Goal: Task Accomplishment & Management: Use online tool/utility

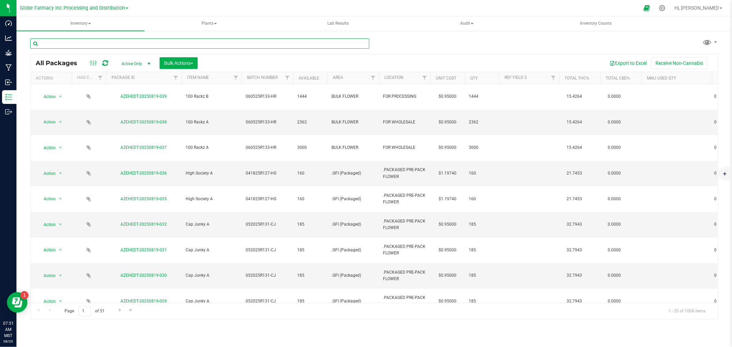
click at [81, 47] on input "text" at bounding box center [199, 43] width 339 height 10
type input "infused"
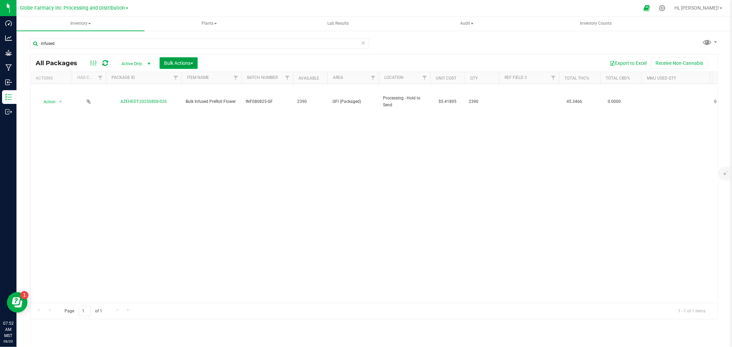
click at [176, 64] on span "Bulk Actions" at bounding box center [178, 62] width 29 height 5
click at [179, 74] on div "Add to manufacturing run" at bounding box center [194, 79] width 61 height 11
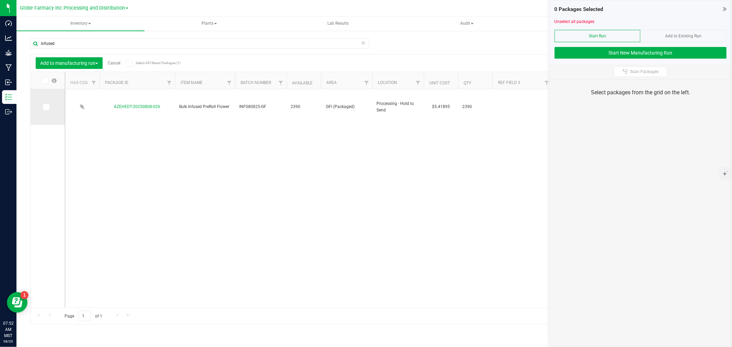
click at [42, 107] on td at bounding box center [48, 107] width 34 height 36
click at [49, 107] on span at bounding box center [46, 107] width 7 height 7
click at [0, 0] on input "checkbox" at bounding box center [0, 0] width 0 height 0
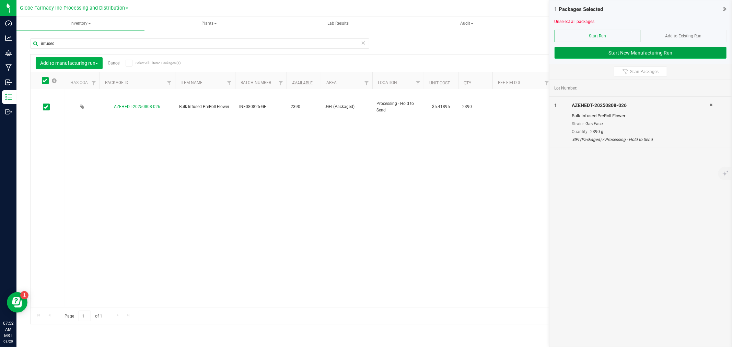
click at [575, 55] on button "Start New Manufacturing Run" at bounding box center [641, 53] width 172 height 12
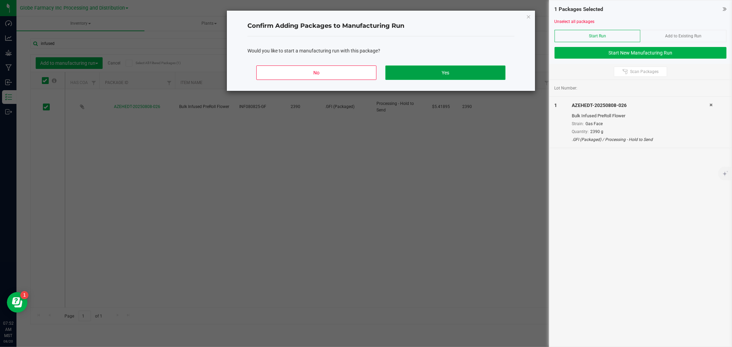
click at [452, 73] on button "Yes" at bounding box center [445, 73] width 120 height 14
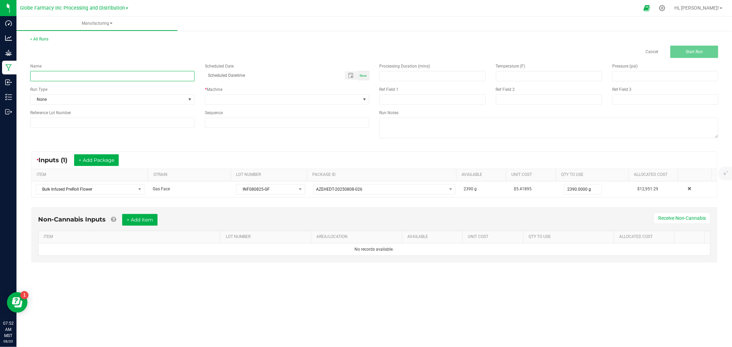
click at [107, 77] on input at bounding box center [112, 76] width 164 height 10
type input "i"
type input "INFUSED GAS FACE"
type input "month/day/year hour:minute AM"
click at [262, 99] on span at bounding box center [282, 100] width 155 height 10
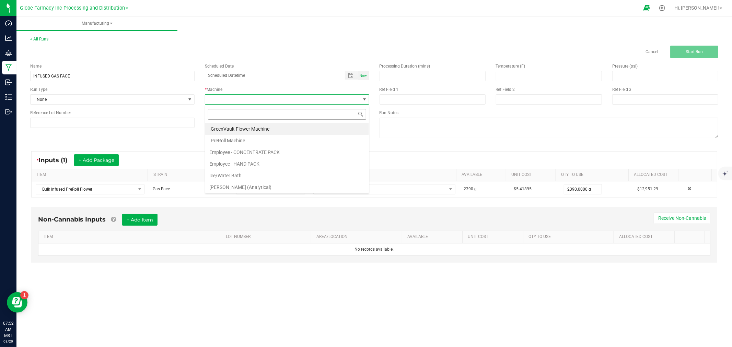
scroll to position [10, 164]
click at [242, 142] on li ".PreRoll Machine" at bounding box center [287, 141] width 164 height 12
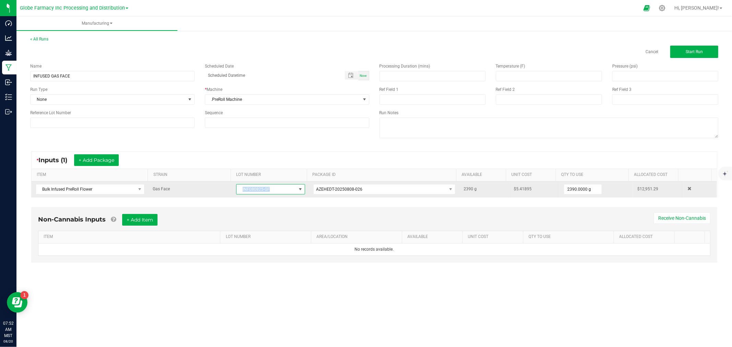
copy span "INF080825-GF"
drag, startPoint x: 287, startPoint y: 191, endPoint x: 235, endPoint y: 194, distance: 51.6
click at [236, 194] on span "INF080825-GF" at bounding box center [265, 190] width 59 height 10
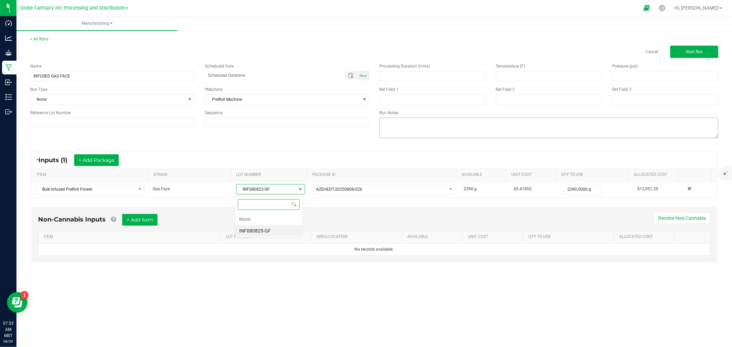
scroll to position [10, 68]
click at [421, 96] on input at bounding box center [433, 99] width 106 height 10
paste input "INF080825-GF"
type input "INF080825-GF"
click at [517, 98] on input at bounding box center [549, 99] width 106 height 10
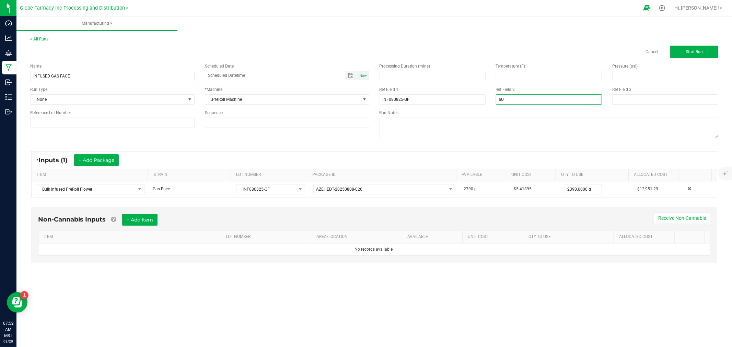
type input "a"
type input "[DATE] PREROLL"
click at [498, 135] on textarea at bounding box center [549, 128] width 339 height 21
drag, startPoint x: 142, startPoint y: 224, endPoint x: 141, endPoint y: 234, distance: 10.3
click at [142, 224] on button "+ Add Item" at bounding box center [139, 220] width 35 height 12
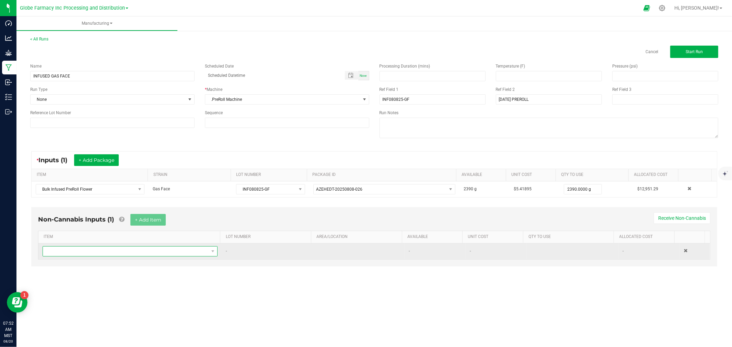
click at [138, 255] on span "NO DATA FOUND" at bounding box center [126, 252] width 166 height 10
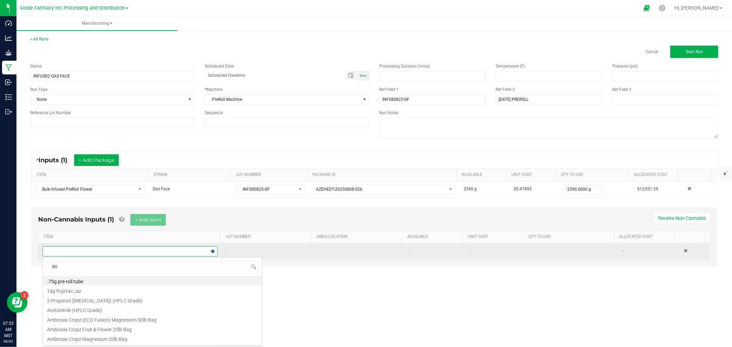
type input "BOX"
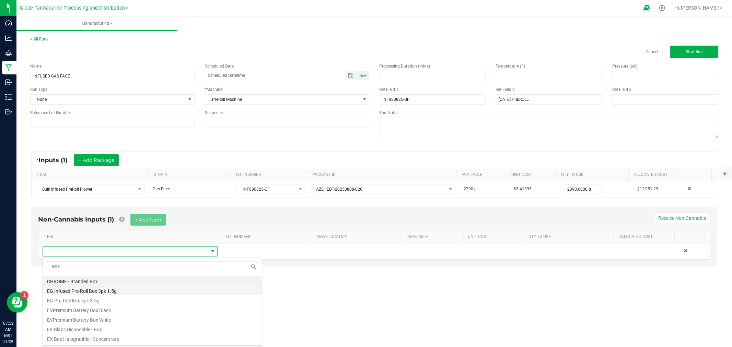
click at [123, 291] on li "EG Infused Pre-Roll Box 3pk 1.5g" at bounding box center [152, 291] width 219 height 10
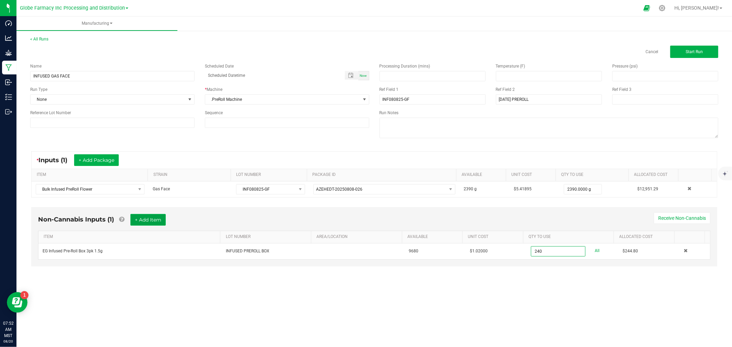
type input "240 ea"
click at [141, 218] on button "+ Add Item" at bounding box center [147, 220] width 35 height 12
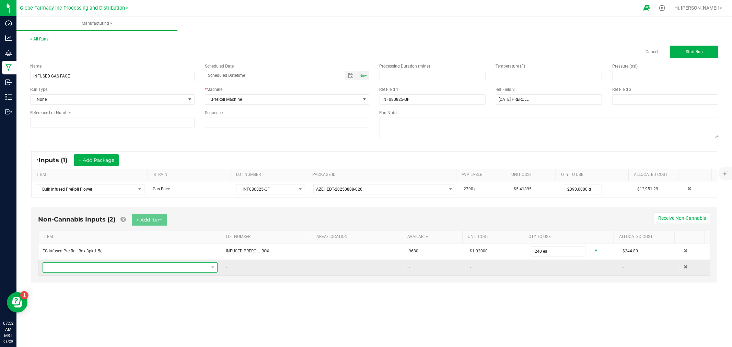
click at [131, 272] on span "NO DATA FOUND" at bounding box center [126, 268] width 166 height 10
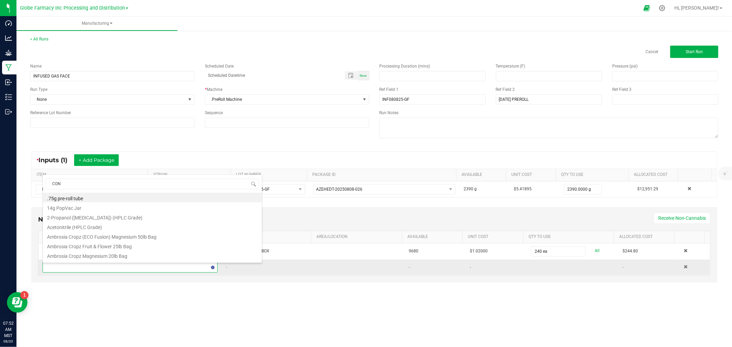
type input "CONE"
click at [69, 250] on li "Pre-Roll Cone" at bounding box center [152, 247] width 219 height 10
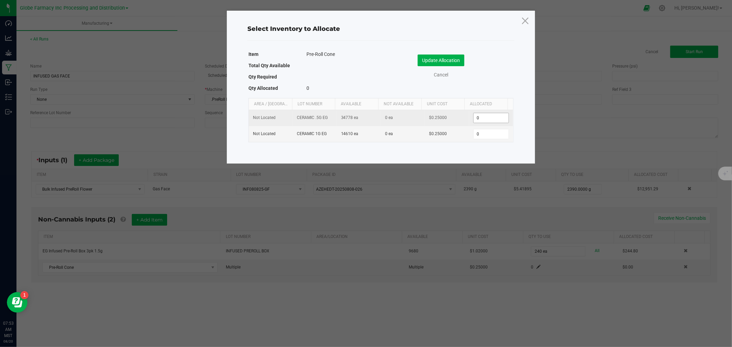
click at [480, 118] on input "0" at bounding box center [491, 118] width 35 height 10
type input "720"
click at [451, 56] on button "Update Allocation" at bounding box center [441, 61] width 47 height 12
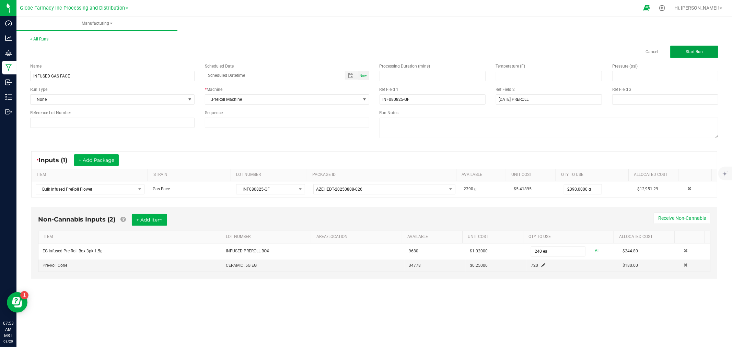
click at [690, 49] on span "Start Run" at bounding box center [694, 51] width 17 height 5
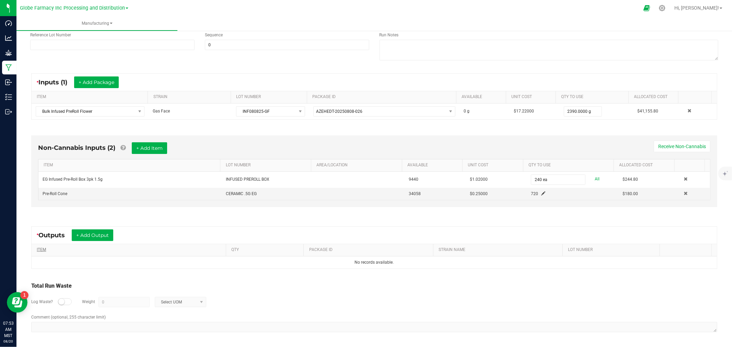
scroll to position [88, 0]
click at [101, 236] on button "+ Add Output" at bounding box center [93, 236] width 42 height 12
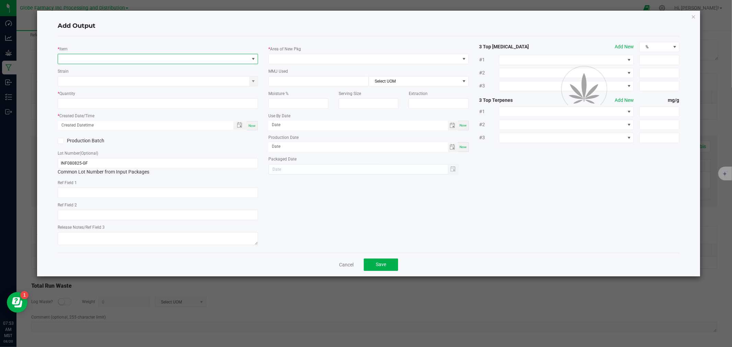
click at [144, 57] on span "NO DATA FOUND" at bounding box center [153, 59] width 191 height 10
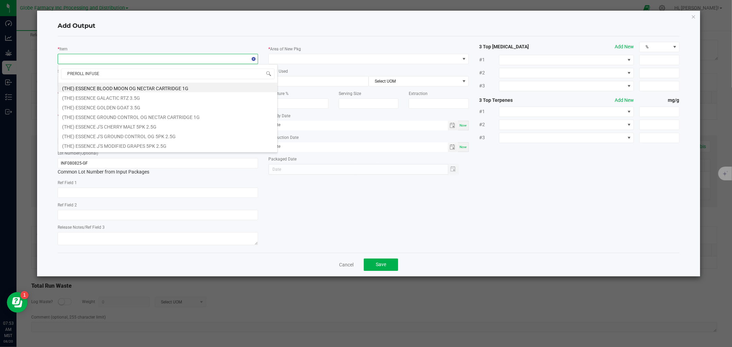
type input "PREROLL INFUSED"
click at [295, 204] on div "* Item Strain * Quantity * Created Date/Time Now Production Batch Lot Number (O…" at bounding box center [369, 145] width 632 height 206
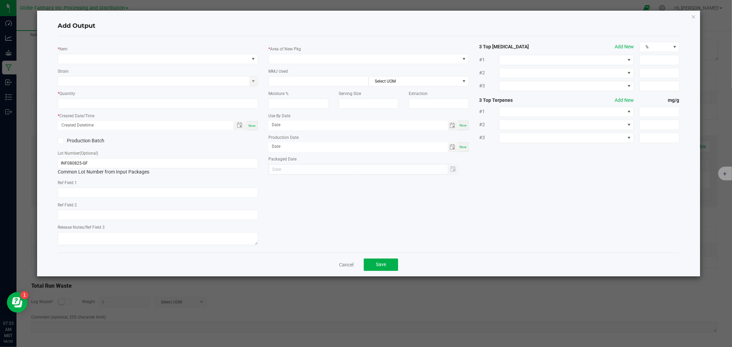
click at [342, 262] on div "Cancel Save" at bounding box center [369, 265] width 622 height 24
click at [342, 268] on link "Cancel" at bounding box center [346, 265] width 14 height 7
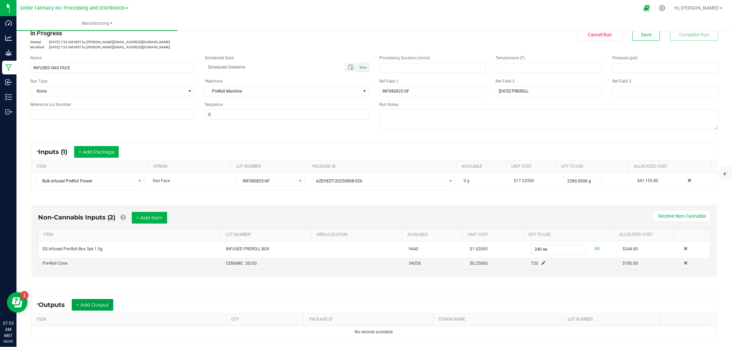
scroll to position [0, 0]
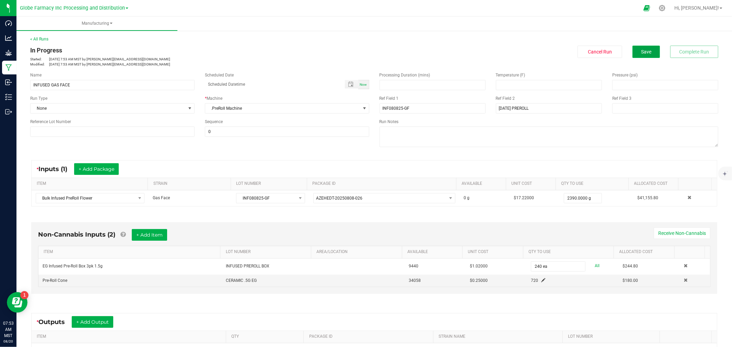
click at [641, 50] on span "Save" at bounding box center [646, 51] width 10 height 5
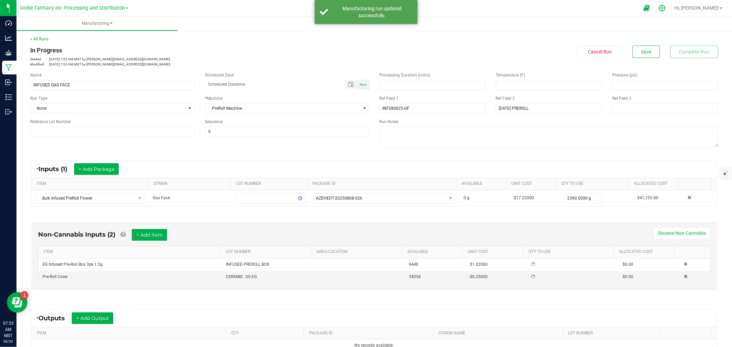
click at [666, 7] on icon at bounding box center [662, 7] width 7 height 7
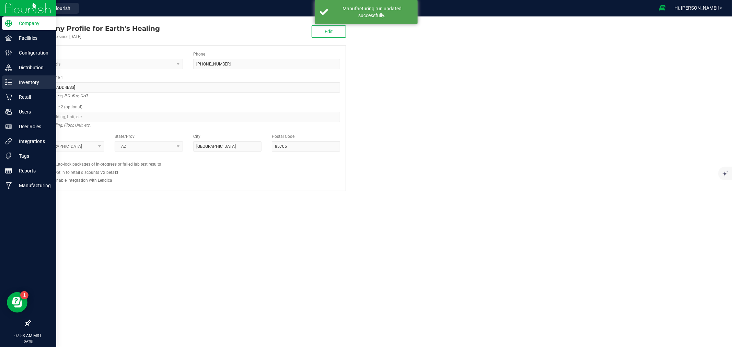
click at [2, 89] on link "Inventory" at bounding box center [28, 83] width 56 height 15
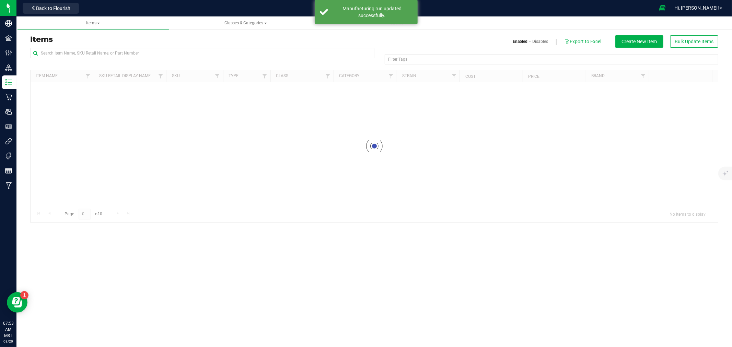
click at [115, 47] on div "Items Enabled Disabled Export to Excel Create New Item Bulk Update Items" at bounding box center [374, 41] width 698 height 12
click at [116, 50] on input "text" at bounding box center [202, 53] width 344 height 10
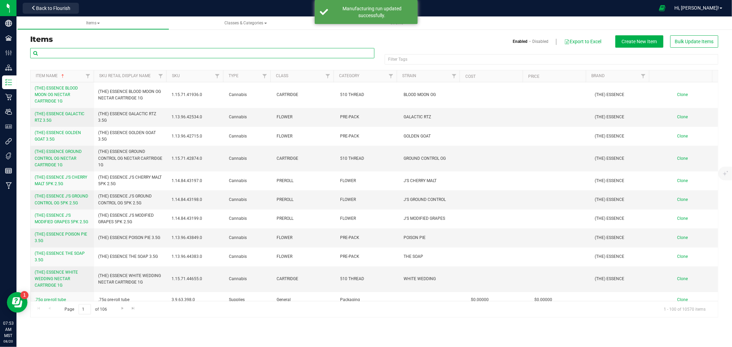
click at [119, 56] on input "text" at bounding box center [202, 53] width 344 height 10
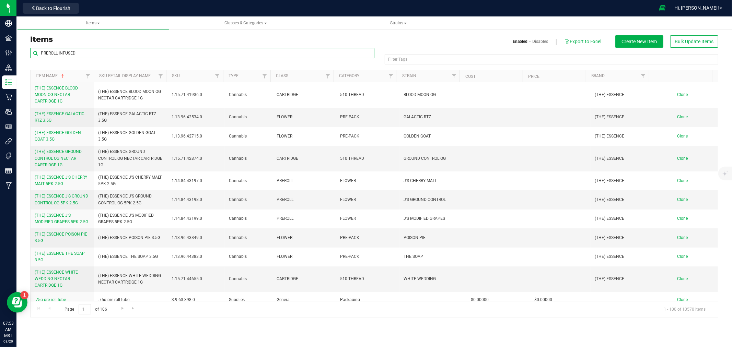
type input "PREROLL INFUSED"
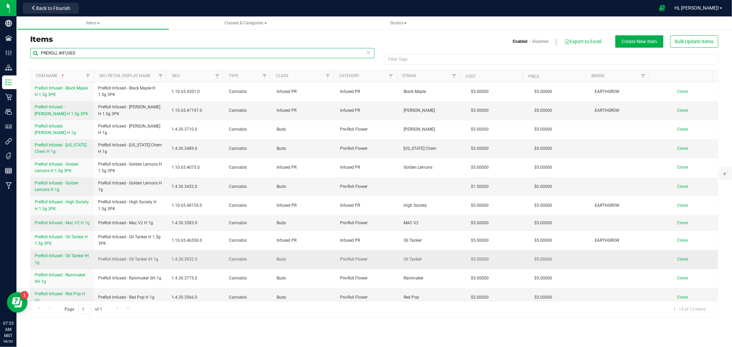
scroll to position [22, 0]
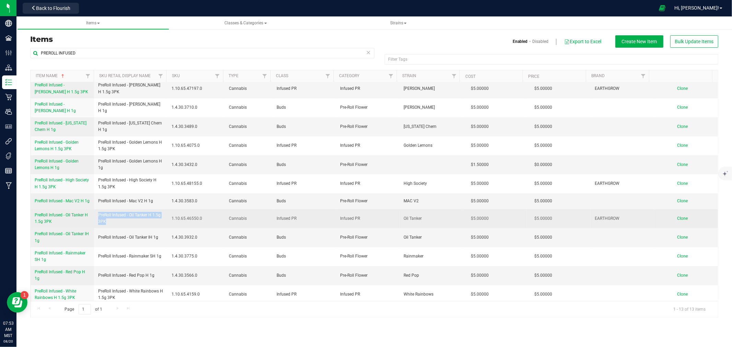
drag, startPoint x: 111, startPoint y: 222, endPoint x: 98, endPoint y: 213, distance: 15.2
click at [98, 213] on span "PreRoll Infused - Oil Tanker H 1.5g 3PK" at bounding box center [130, 218] width 65 height 13
copy span "PreRoll Infused - Oil Tanker H 1.5g 3PK"
click at [678, 216] on span "Clone" at bounding box center [683, 218] width 11 height 5
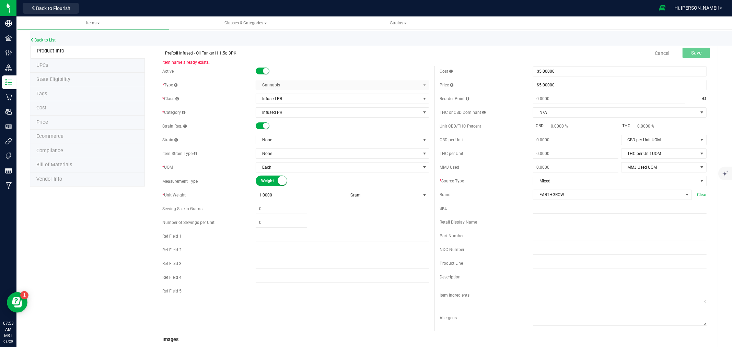
drag, startPoint x: 213, startPoint y: 52, endPoint x: 196, endPoint y: 54, distance: 16.9
click at [196, 54] on input "PreRoll Infused - Oil Tanker H 1.5g 3PK" at bounding box center [295, 53] width 267 height 10
type input "PreRoll Infused - Gas Face H 1.5g 3PK"
click at [280, 139] on span "None" at bounding box center [338, 140] width 164 height 10
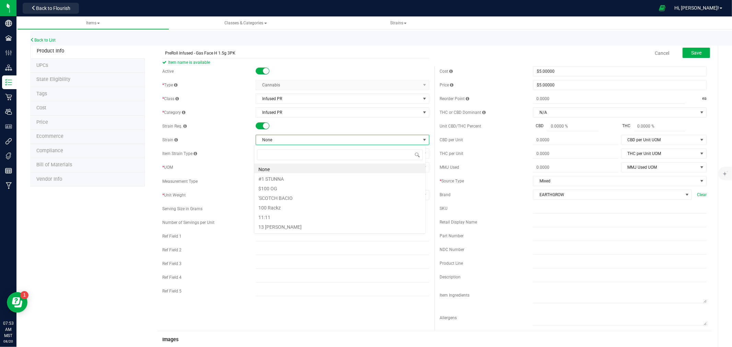
scroll to position [10, 172]
type input "GAS"
click at [275, 200] on li "Gas Face" at bounding box center [339, 198] width 171 height 10
click at [691, 53] on span "Save" at bounding box center [696, 52] width 10 height 5
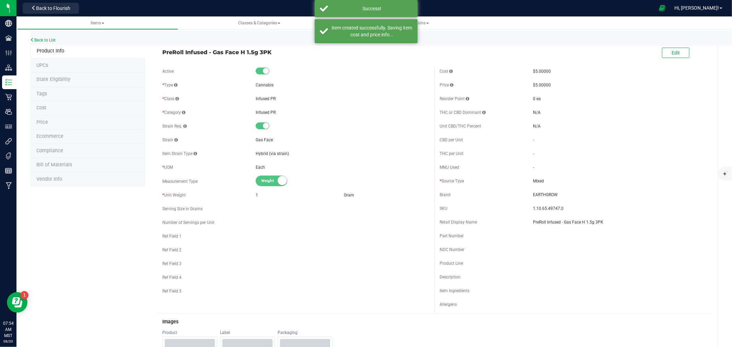
click at [61, 136] on span "Ecommerce" at bounding box center [49, 137] width 27 height 6
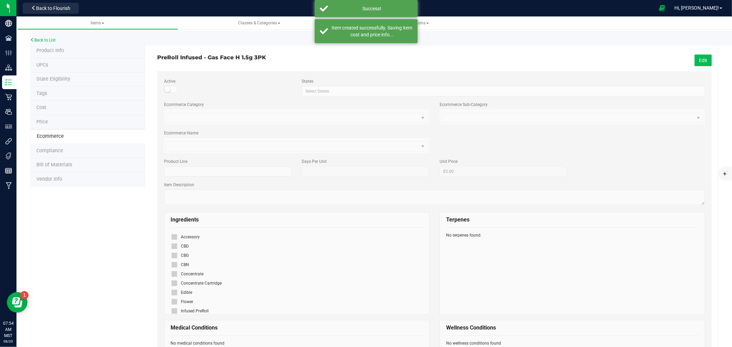
click at [701, 61] on button "Edit" at bounding box center [703, 61] width 17 height 12
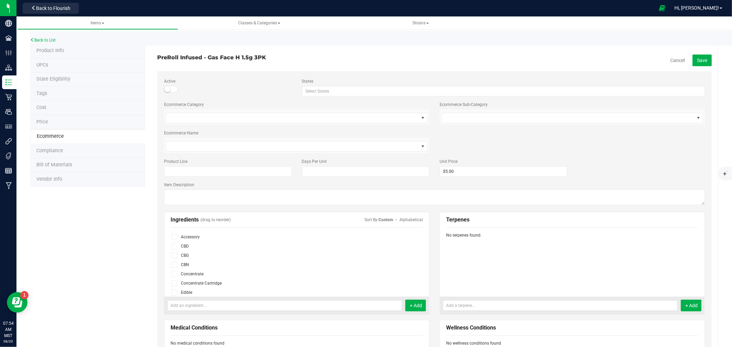
scroll to position [42, 0]
click at [176, 270] on span at bounding box center [174, 269] width 6 height 6
click at [0, 0] on input "checkbox" at bounding box center [0, 0] width 0 height 0
click at [699, 63] on button "Save" at bounding box center [702, 61] width 19 height 12
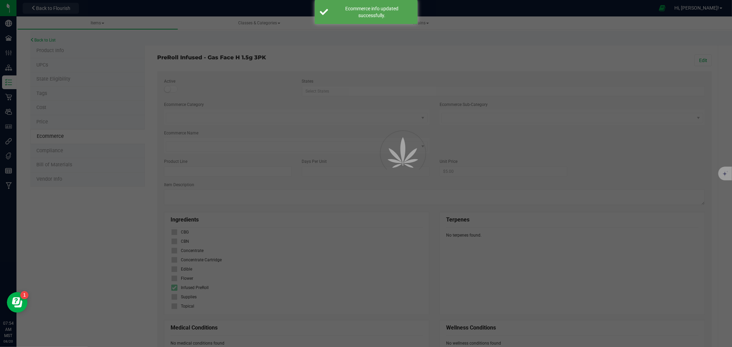
scroll to position [23, 0]
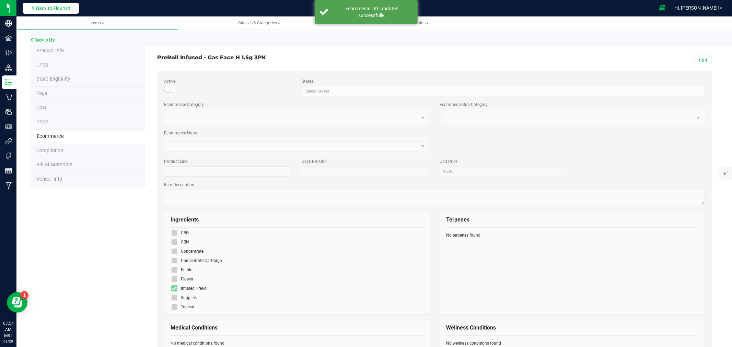
click at [76, 7] on button "Back to Flourish" at bounding box center [51, 8] width 56 height 11
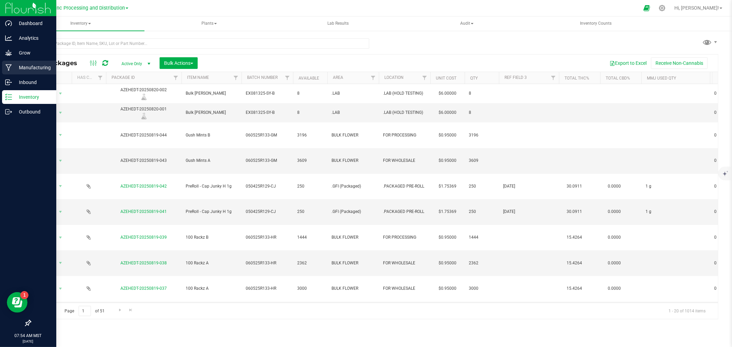
click at [0, 71] on link "Manufacturing" at bounding box center [28, 68] width 56 height 15
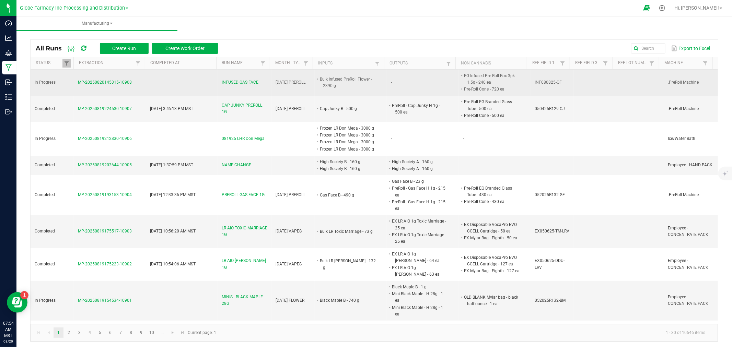
click at [251, 82] on span "INFUSED GAS FACE" at bounding box center [240, 82] width 37 height 7
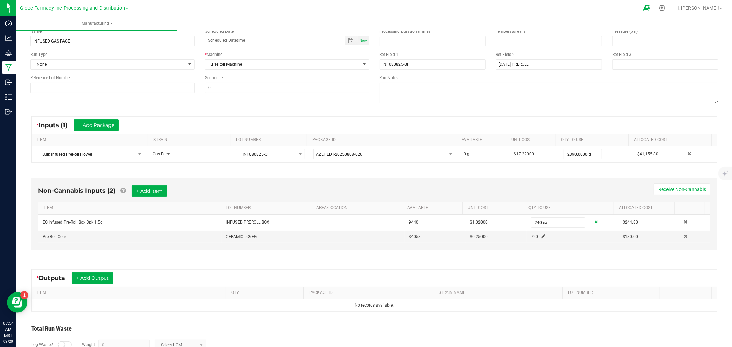
scroll to position [88, 0]
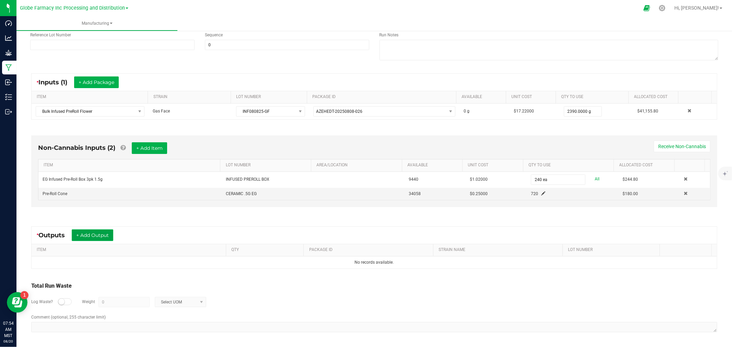
click at [84, 234] on button "+ Add Output" at bounding box center [93, 236] width 42 height 12
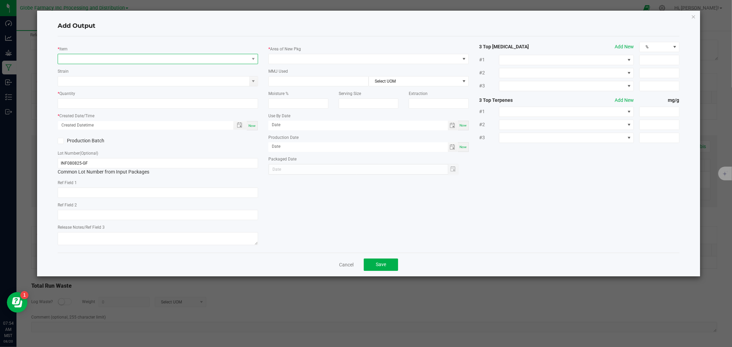
click at [189, 62] on span "NO DATA FOUND" at bounding box center [153, 59] width 191 height 10
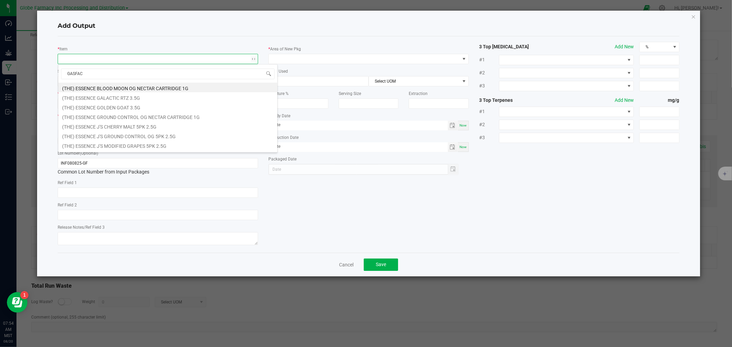
type input "GASFACE"
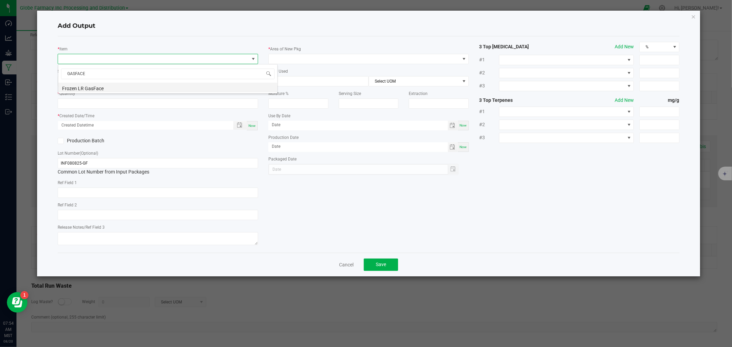
click at [85, 88] on li "Frozen LR GasFace" at bounding box center [167, 88] width 219 height 10
type input "0.0000 g"
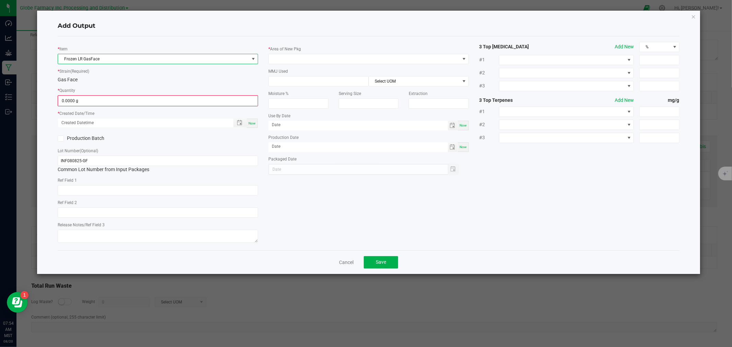
click at [94, 57] on span "Frozen LR GasFace" at bounding box center [153, 59] width 191 height 10
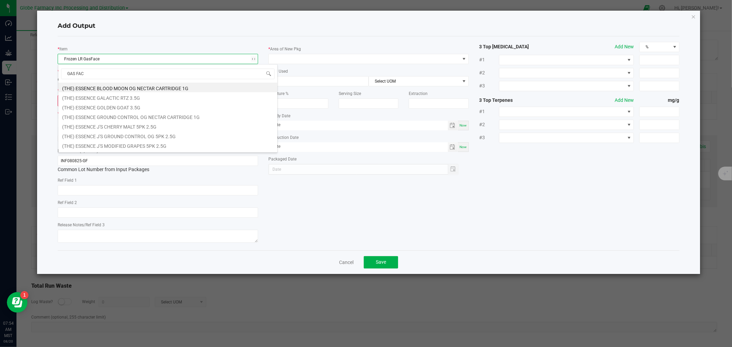
type input "GAS FACE"
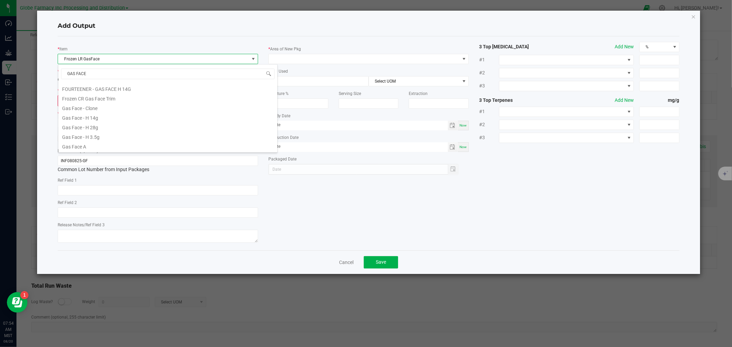
scroll to position [152, 0]
drag, startPoint x: 104, startPoint y: 129, endPoint x: 104, endPoint y: 138, distance: 9.3
click at [128, 138] on li "PreRoll Infused - Gas Face H 1.5g 3PK" at bounding box center [167, 137] width 219 height 10
type input "0 ea"
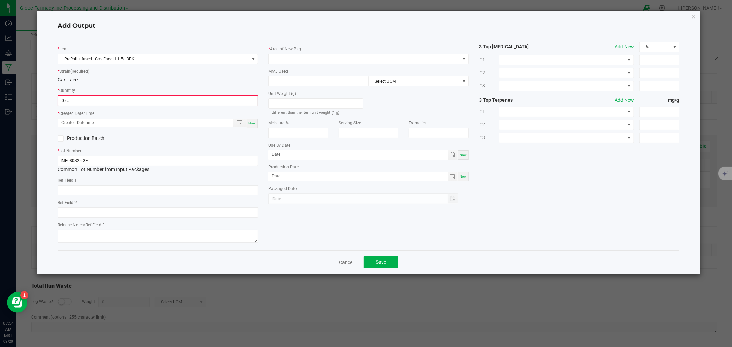
click at [343, 76] on div "MMJ Used Select UOM" at bounding box center [368, 77] width 200 height 19
click at [343, 78] on input at bounding box center [319, 82] width 100 height 10
type input "1.5"
click at [396, 80] on span "Select UOM" at bounding box center [414, 82] width 91 height 10
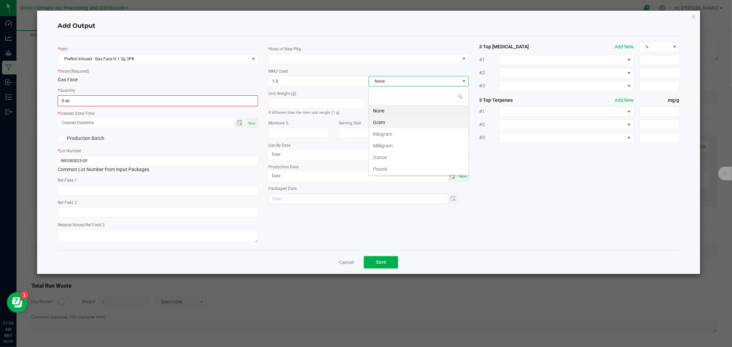
click at [393, 119] on li "Gram" at bounding box center [419, 123] width 100 height 12
click at [321, 57] on span at bounding box center [364, 59] width 191 height 10
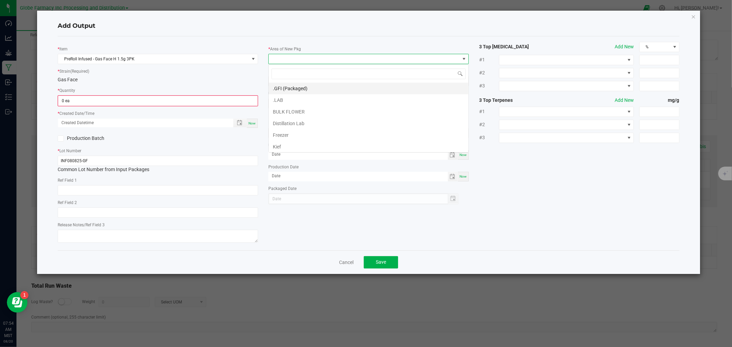
scroll to position [10, 200]
click at [306, 86] on li ".GFI (Packaged)" at bounding box center [369, 89] width 200 height 12
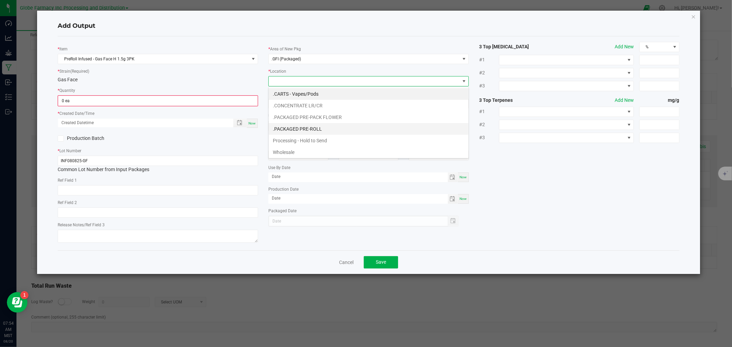
click at [304, 127] on li ".PACKAGED PRE-ROLL" at bounding box center [369, 129] width 200 height 12
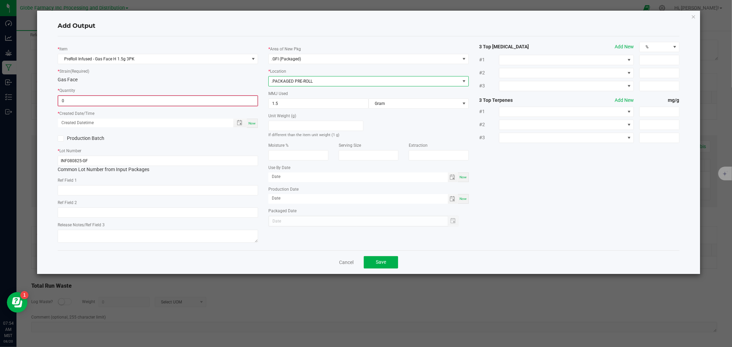
click at [209, 101] on input "0" at bounding box center [157, 101] width 199 height 10
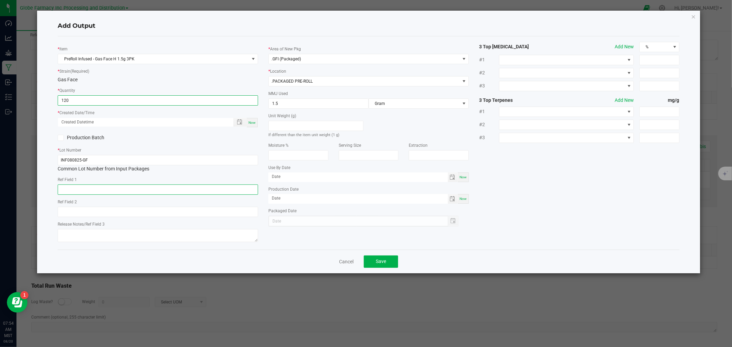
type input "120 ea"
click at [182, 185] on input "text" at bounding box center [158, 190] width 200 height 10
type input "C"
type input "INFUSED PREROLL"
type input "GAS FACE"
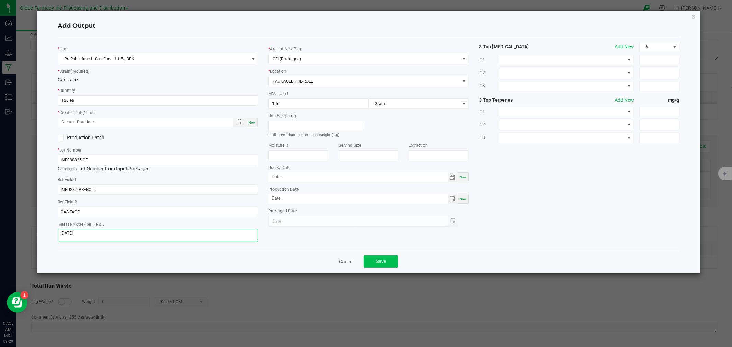
type textarea "[DATE]"
click at [388, 263] on button "Save" at bounding box center [381, 262] width 34 height 12
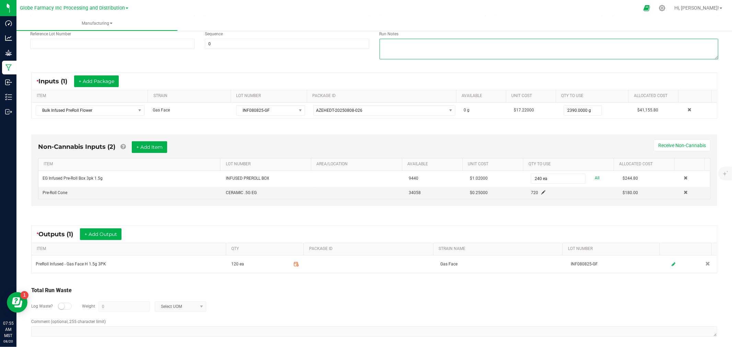
click at [453, 59] on textarea at bounding box center [549, 49] width 339 height 21
type textarea "G"
type textarea "INFUSED PREROL - PRINT WITH CONCENTRATE LABEL"
click at [95, 235] on button "+ Add Output" at bounding box center [101, 235] width 42 height 12
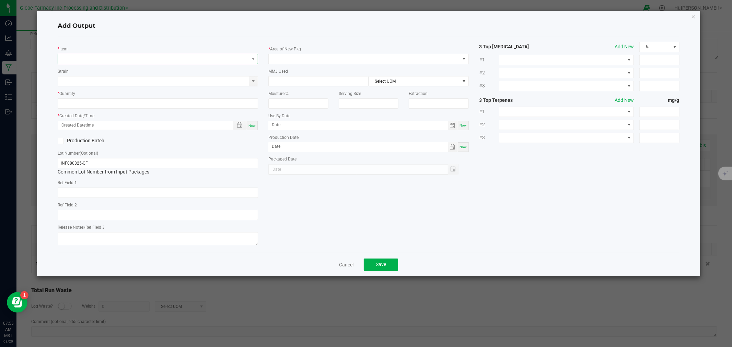
click at [104, 58] on span "NO DATA FOUND" at bounding box center [153, 59] width 191 height 10
type input "P"
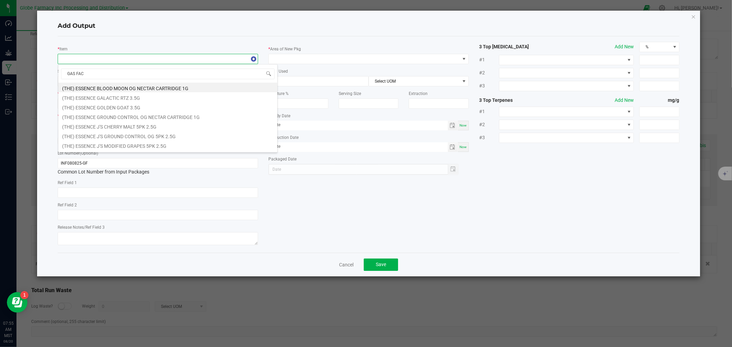
type input "GAS FACE"
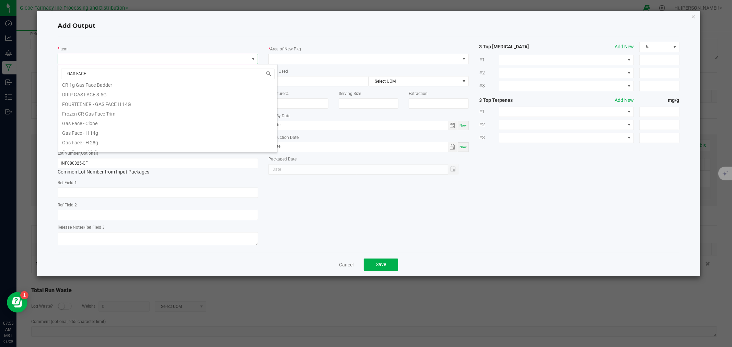
scroll to position [152, 0]
click at [114, 141] on li "PreRoll Infused - Gas Face H 1.5g 3PK" at bounding box center [167, 137] width 219 height 10
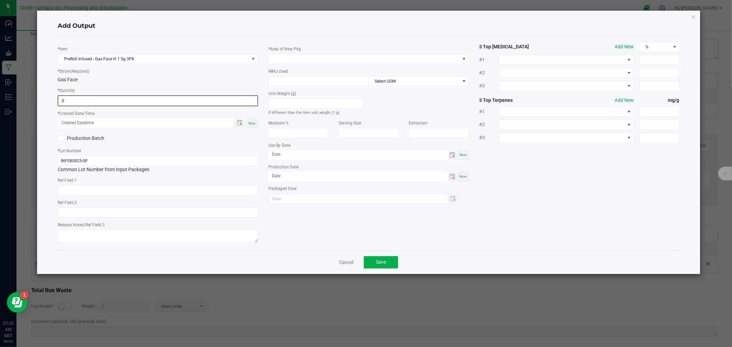
click at [85, 99] on input "0" at bounding box center [157, 101] width 199 height 10
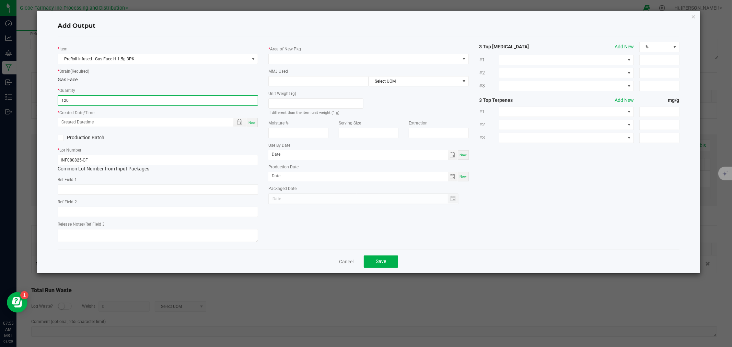
type input "120 ea"
click at [249, 123] on span "Now" at bounding box center [251, 123] width 7 height 4
type input "[DATE] 7:55 AM"
type input "[DATE]"
click at [124, 189] on input "text" at bounding box center [158, 190] width 200 height 10
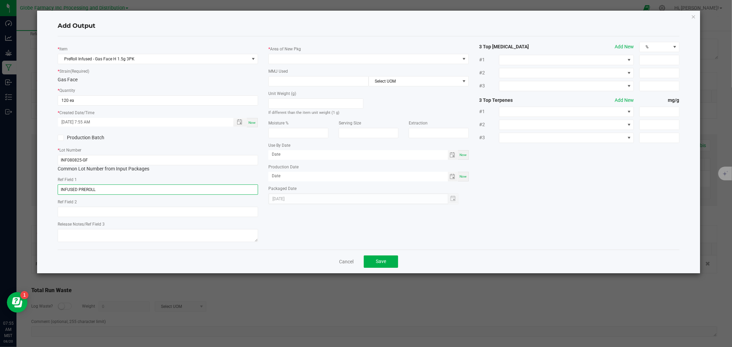
type input "INFUSED PREROLL"
type input "F"
type input "GAS FACE"
type textarea "[DATE]"
click at [333, 88] on div "Unit Weight (g) If different than the item unit weight (1 g)" at bounding box center [315, 101] width 105 height 30
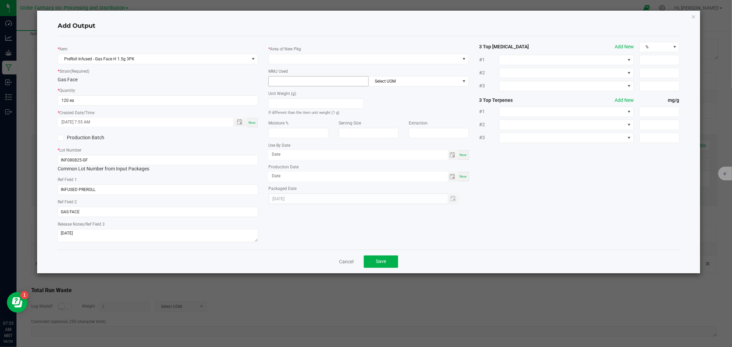
click at [333, 80] on input at bounding box center [319, 82] width 100 height 10
type input "1.5"
click at [301, 59] on span at bounding box center [364, 59] width 191 height 10
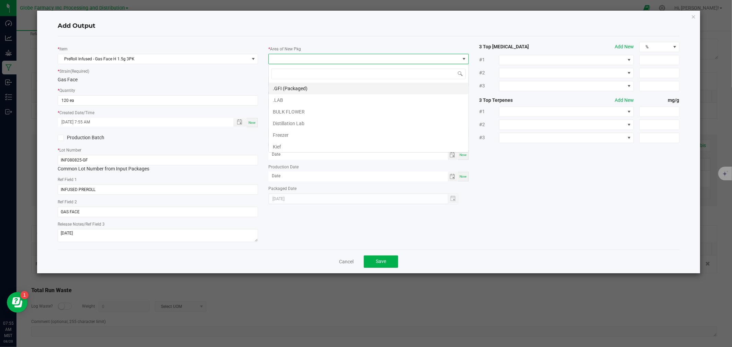
scroll to position [10, 200]
click at [296, 88] on li ".GFI (Packaged)" at bounding box center [369, 89] width 200 height 12
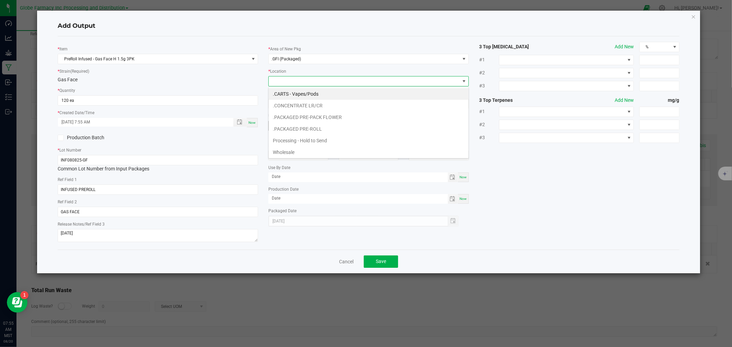
click at [298, 126] on li ".PACKAGED PRE-ROLL" at bounding box center [369, 129] width 200 height 12
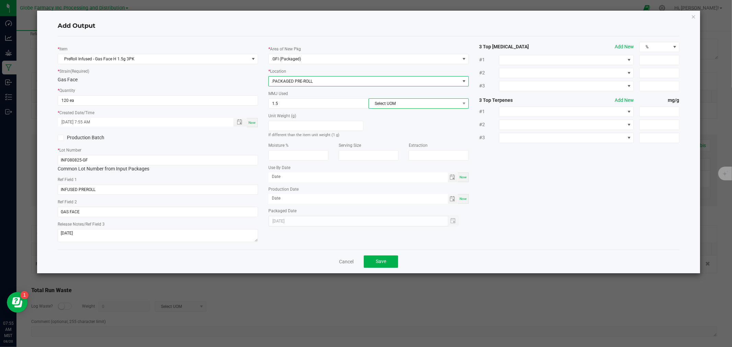
drag, startPoint x: 436, startPoint y: 102, endPoint x: 427, endPoint y: 107, distance: 10.1
click at [435, 102] on span "Select UOM" at bounding box center [414, 104] width 91 height 10
click at [393, 143] on li "Gram" at bounding box center [419, 145] width 100 height 12
click at [392, 272] on div "Cancel Save" at bounding box center [369, 262] width 622 height 24
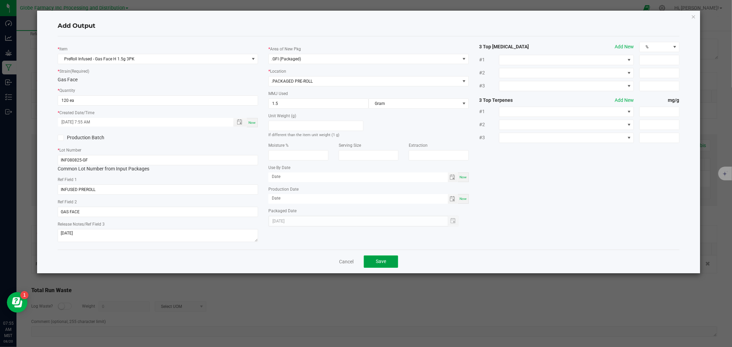
click at [391, 264] on button "Save" at bounding box center [381, 262] width 34 height 12
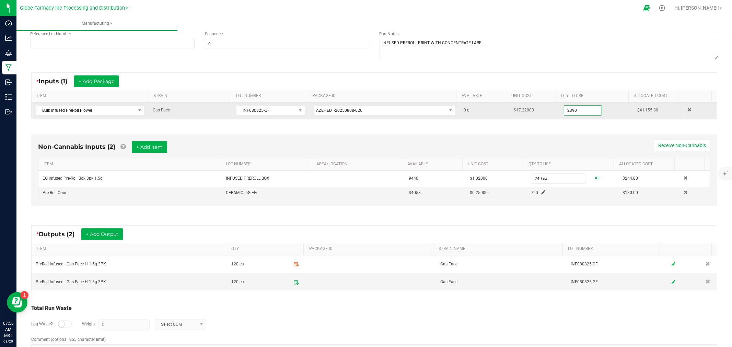
click at [581, 108] on input "2390" at bounding box center [582, 111] width 37 height 10
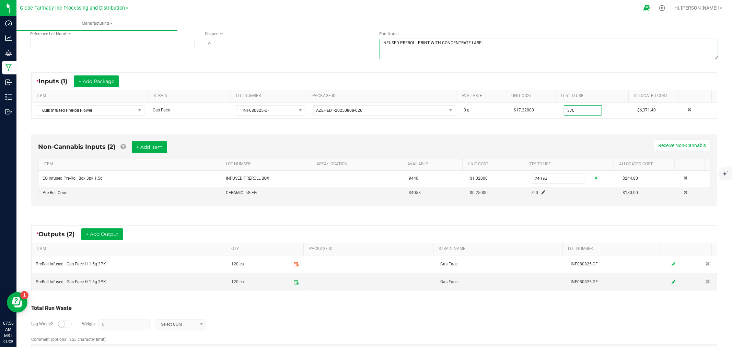
type input "370.0000 g"
click at [565, 56] on textarea at bounding box center [549, 49] width 339 height 21
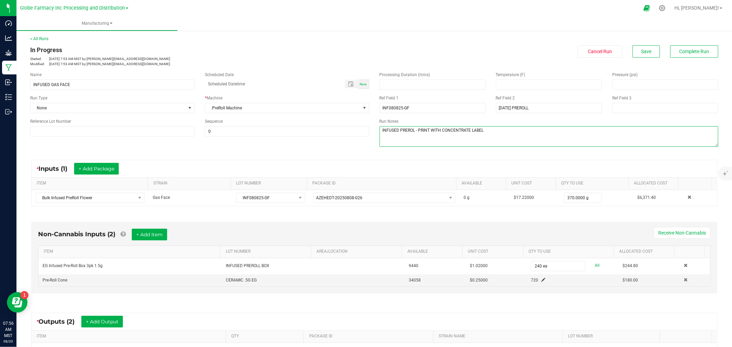
scroll to position [0, 0]
click at [644, 49] on span "Save" at bounding box center [646, 51] width 10 height 5
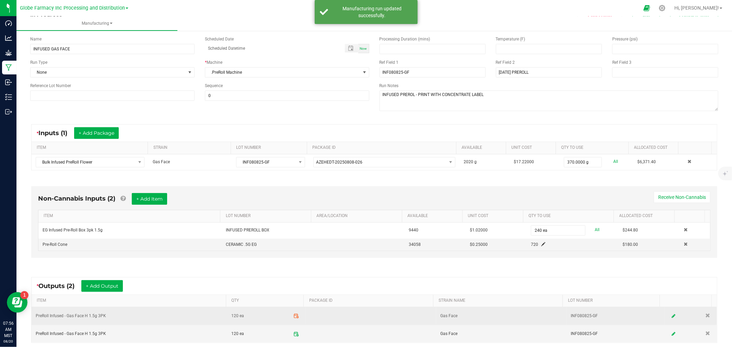
scroll to position [111, 0]
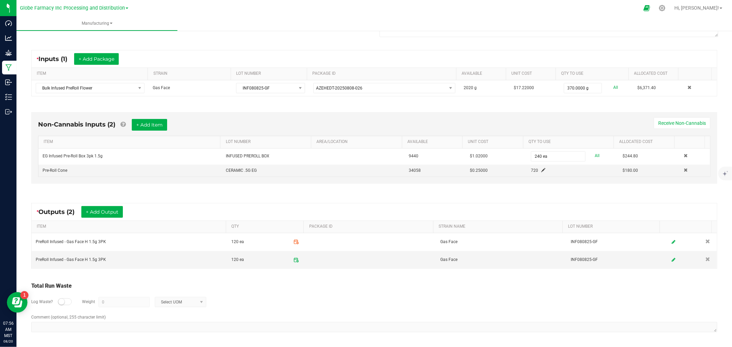
drag, startPoint x: 292, startPoint y: 242, endPoint x: 290, endPoint y: 275, distance: 32.4
click at [290, 275] on div "* Outputs (2) + Add Output ITEM QTY PACKAGE ID STRAIN NAME LOT NUMBER PreRoll I…" at bounding box center [374, 236] width 698 height 78
click at [290, 281] on div "Total Run Waste Log Waste? Weight 0 Select UOM Comment (optional, 255 character…" at bounding box center [374, 307] width 698 height 65
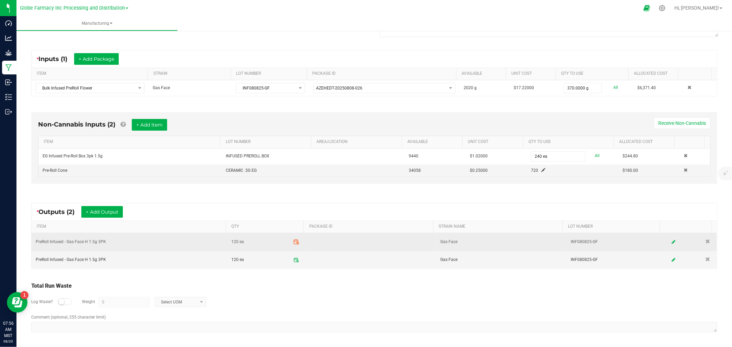
click at [293, 243] on icon at bounding box center [296, 242] width 6 height 6
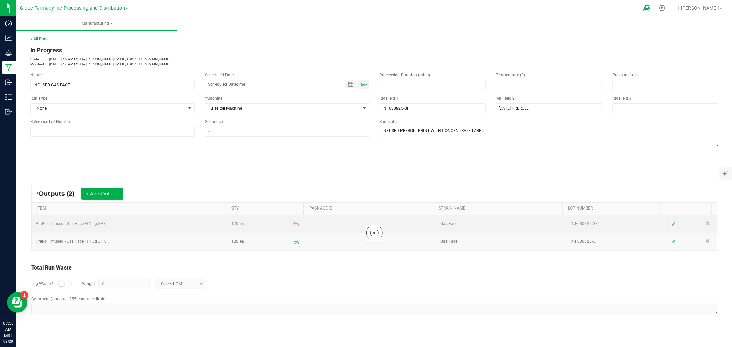
scroll to position [0, 0]
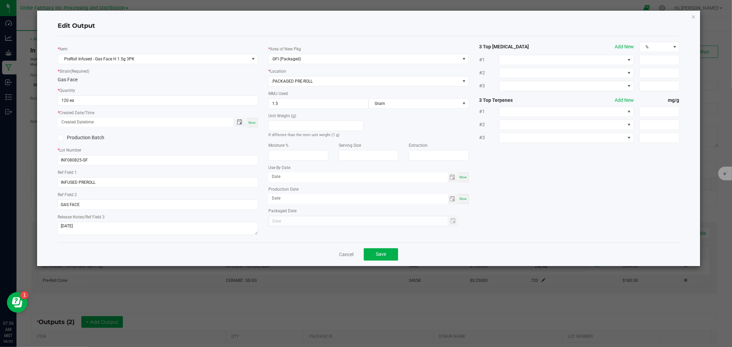
click at [245, 121] on span "Toggle popup" at bounding box center [240, 121] width 12 height 5
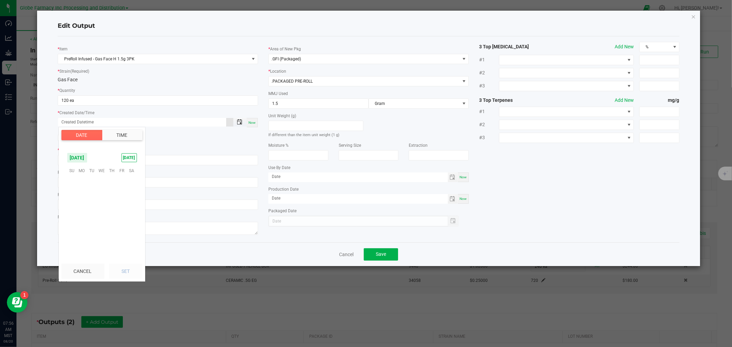
scroll to position [111241, 0]
click at [238, 122] on span "Toggle popup" at bounding box center [239, 121] width 5 height 5
type input "month/day/year hour:minute AM"
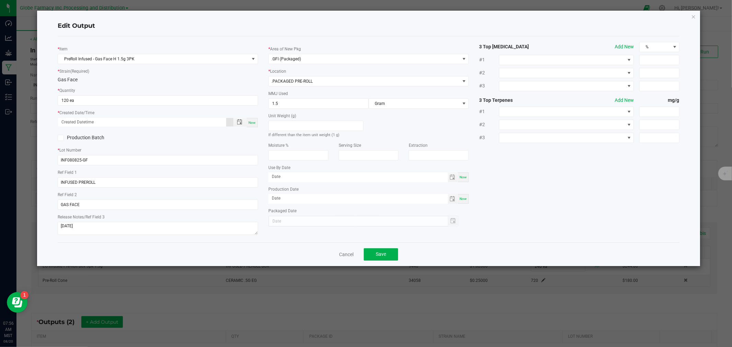
click at [256, 126] on div "Now" at bounding box center [252, 122] width 11 height 9
type input "[DATE] 7:56 AM"
type input "[DATE]"
click at [390, 255] on button "Save" at bounding box center [381, 254] width 34 height 12
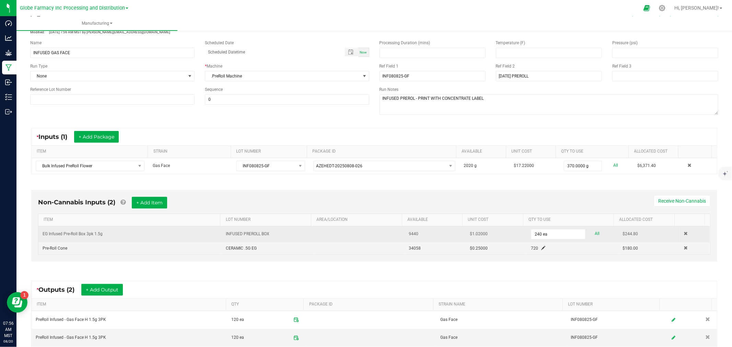
scroll to position [0, 0]
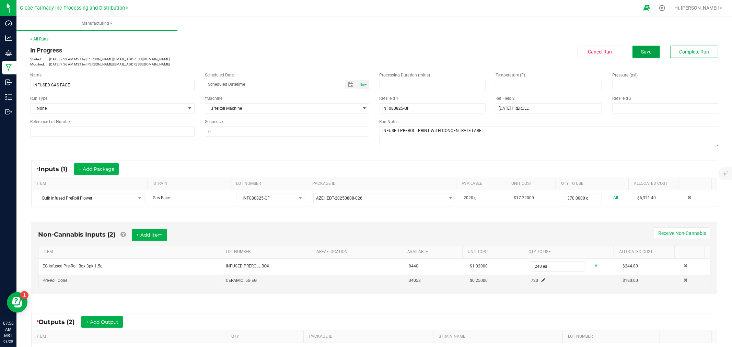
click at [641, 51] on span "Save" at bounding box center [646, 51] width 10 height 5
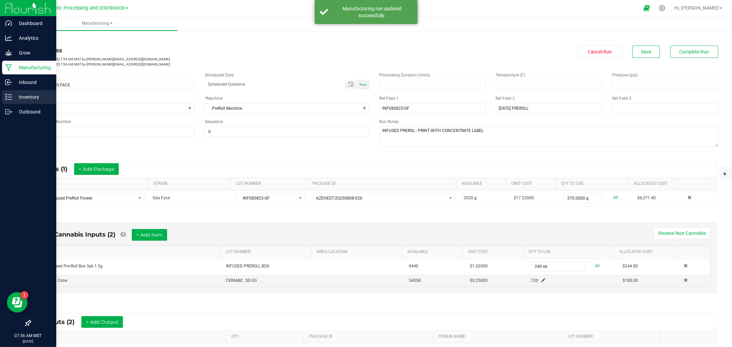
click at [16, 97] on p "Inventory" at bounding box center [32, 97] width 41 height 8
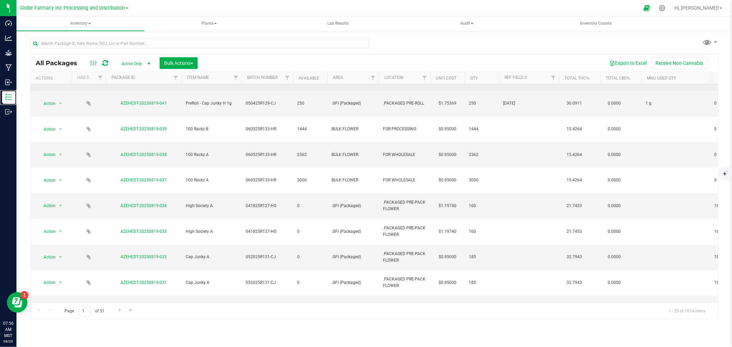
scroll to position [146, 0]
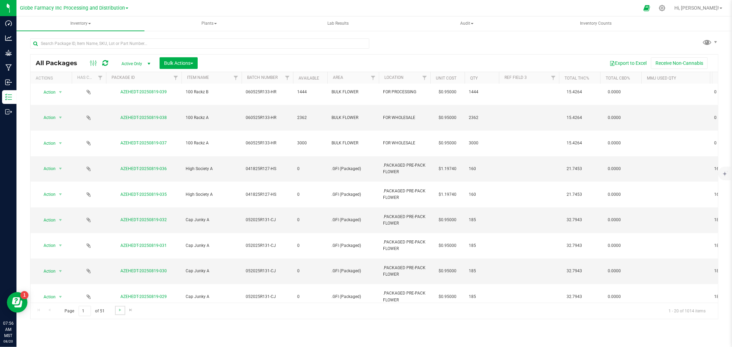
click at [123, 314] on link "Go to the next page" at bounding box center [120, 310] width 10 height 9
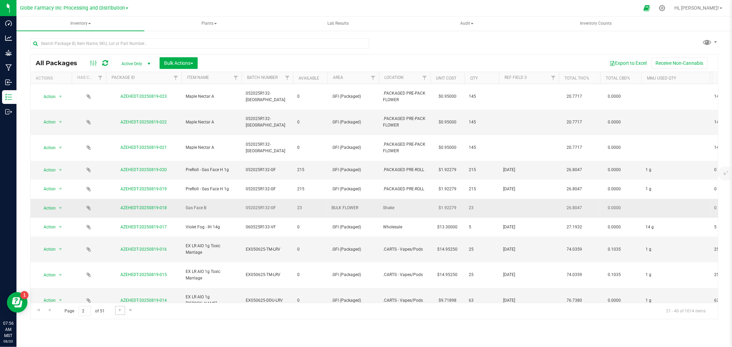
scroll to position [136, 0]
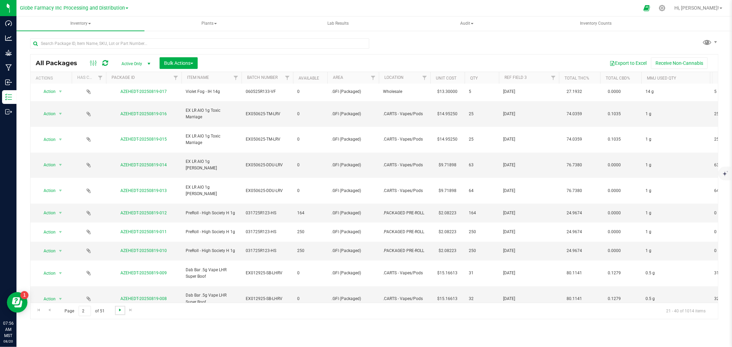
click at [119, 312] on span "Go to the next page" at bounding box center [119, 310] width 5 height 5
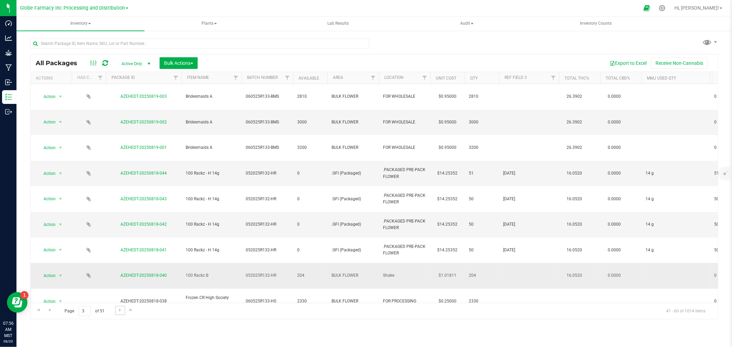
scroll to position [123, 0]
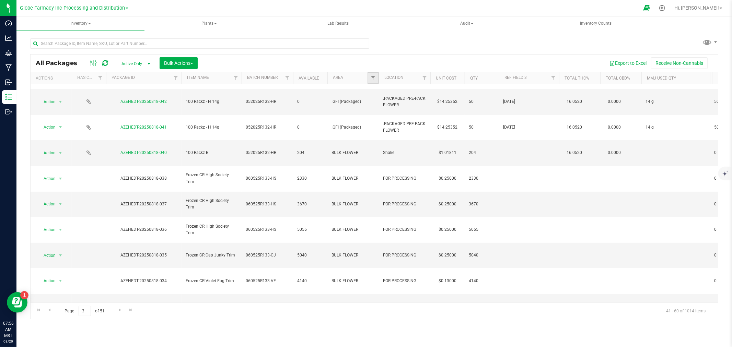
click at [370, 77] on link "Filter" at bounding box center [373, 78] width 11 height 12
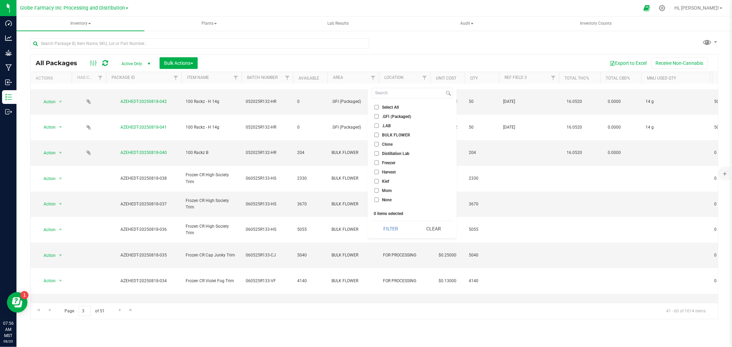
click at [387, 138] on li "BULK FLOWER" at bounding box center [412, 134] width 81 height 7
click at [387, 135] on span "BULK FLOWER" at bounding box center [396, 135] width 28 height 4
click at [379, 135] on input "BULK FLOWER" at bounding box center [376, 135] width 4 height 4
checkbox input "true"
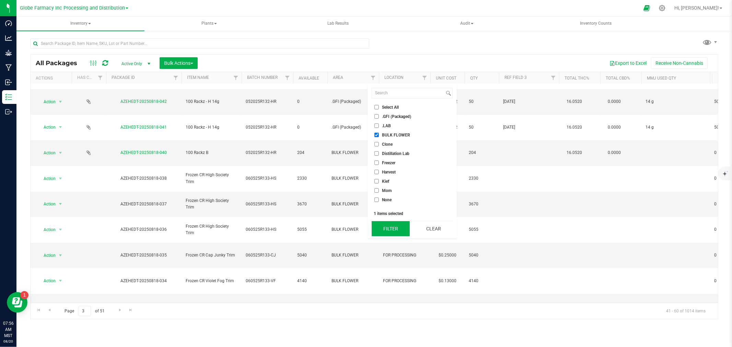
click at [390, 224] on button "Filter" at bounding box center [391, 228] width 38 height 15
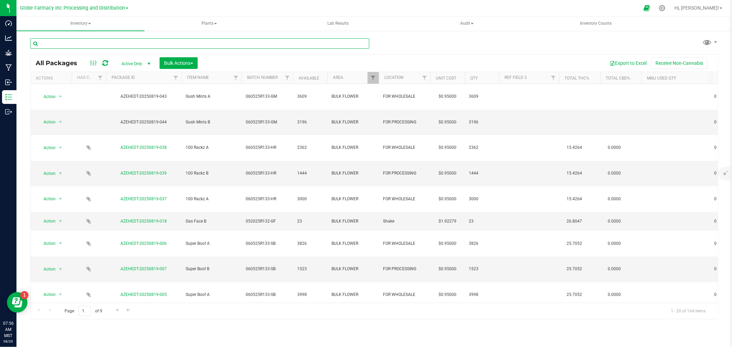
click at [117, 43] on input "text" at bounding box center [199, 43] width 339 height 10
type input "TRIM"
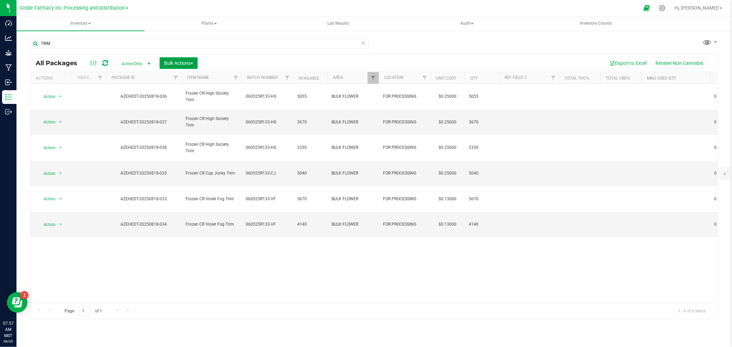
click at [172, 64] on span "Bulk Actions" at bounding box center [178, 62] width 29 height 5
click at [188, 118] on span "Locate packages" at bounding box center [181, 116] width 35 height 5
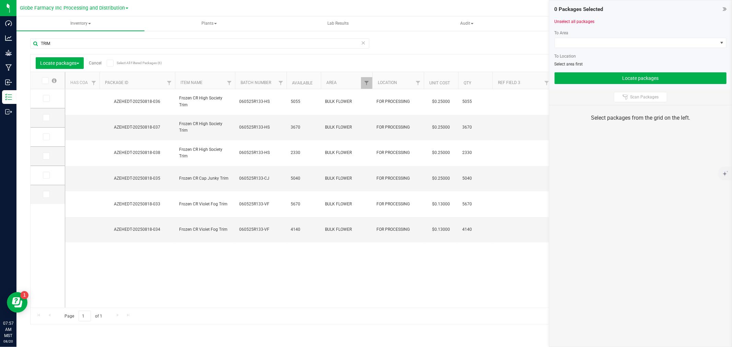
click at [42, 83] on span at bounding box center [45, 80] width 7 height 7
click at [0, 0] on input "checkbox" at bounding box center [0, 0] width 0 height 0
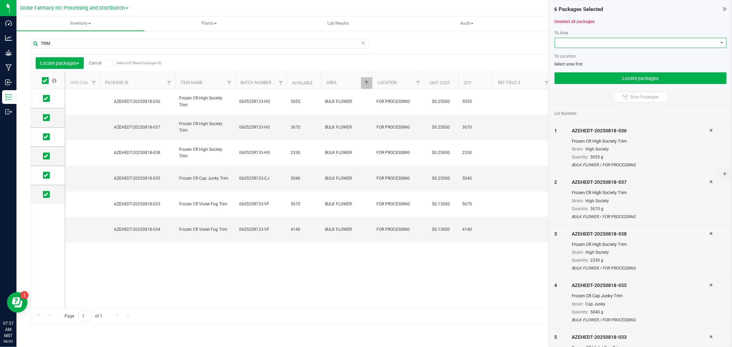
click at [590, 41] on span at bounding box center [636, 43] width 163 height 10
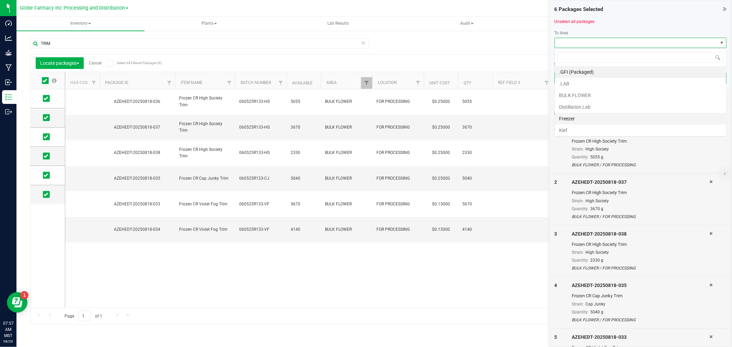
scroll to position [10, 172]
click at [577, 122] on li "Freezer" at bounding box center [640, 119] width 171 height 12
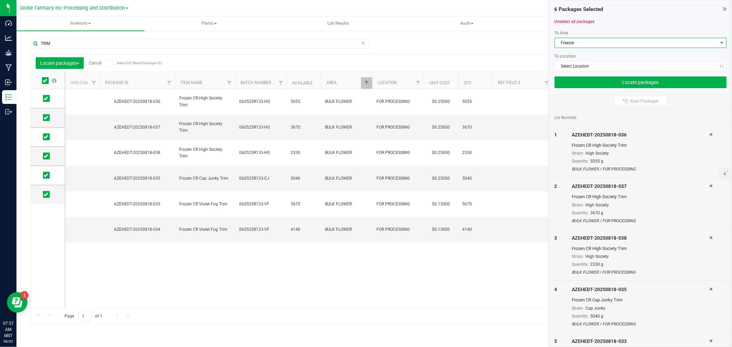
click at [581, 73] on div at bounding box center [641, 73] width 172 height 5
click at [581, 80] on button "Locate packages" at bounding box center [641, 83] width 172 height 12
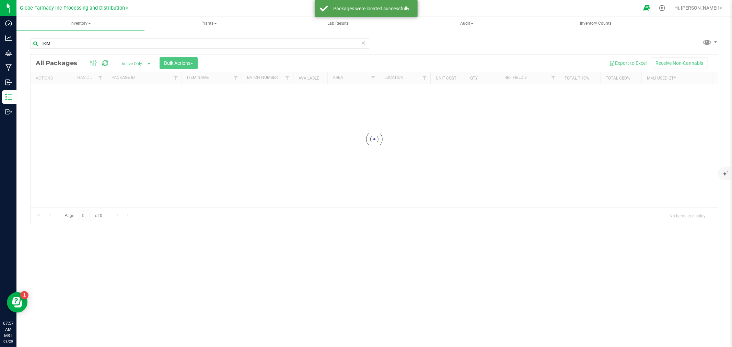
click at [361, 43] on icon at bounding box center [363, 42] width 5 height 8
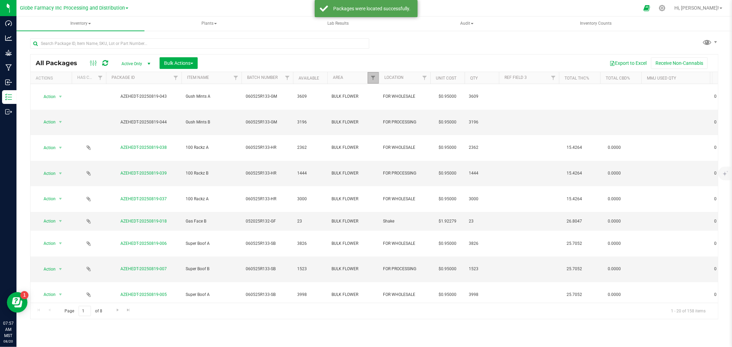
click at [368, 78] on link "Filter" at bounding box center [373, 78] width 11 height 12
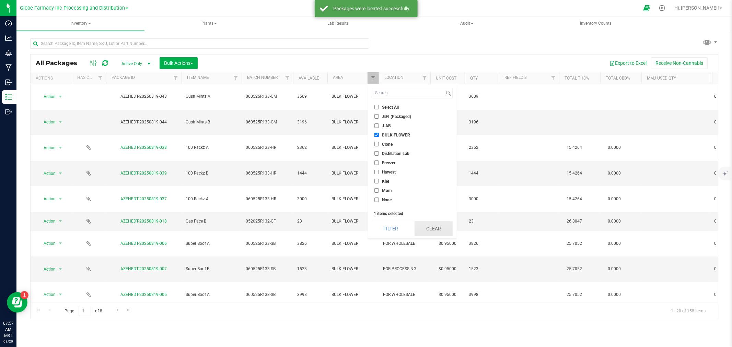
click at [431, 225] on button "Clear" at bounding box center [434, 228] width 38 height 15
